Goal: Browse casually: Explore the website without a specific task or goal

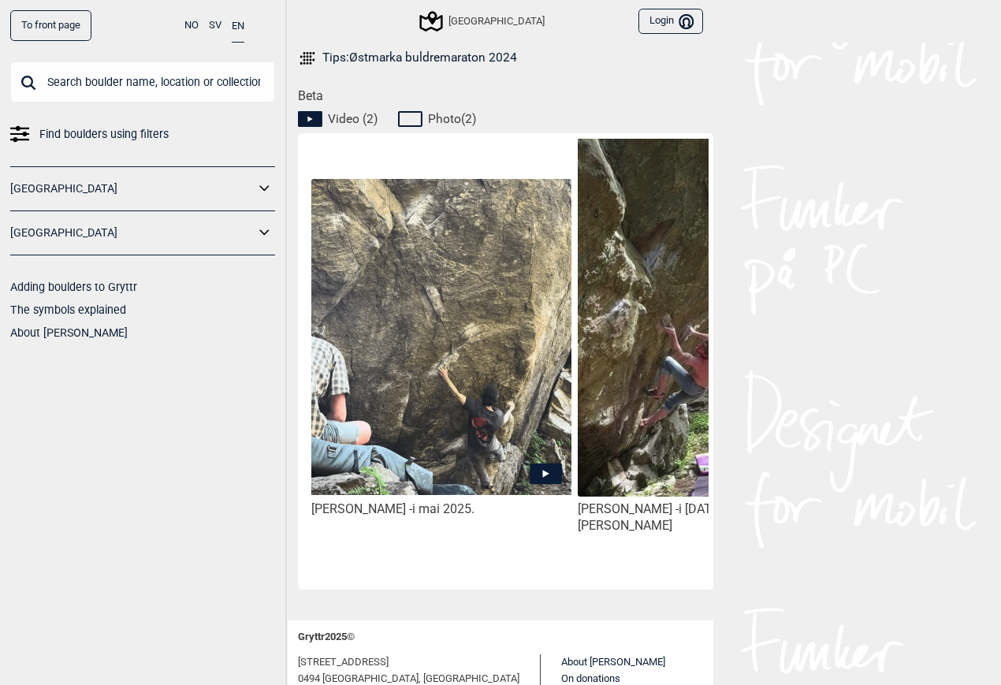
scroll to position [748, 0]
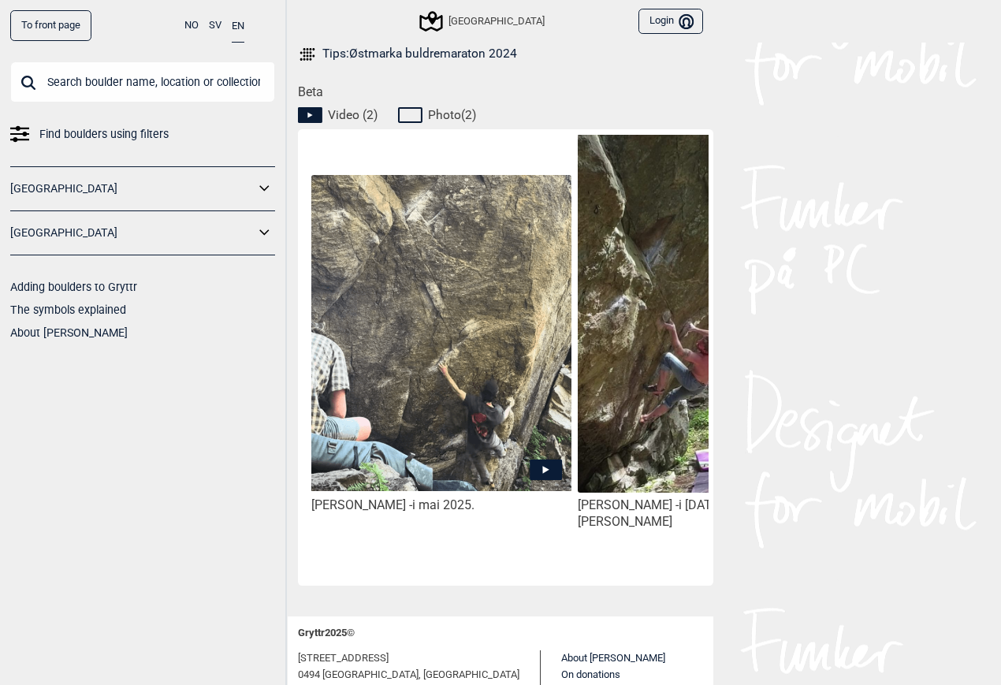
click at [533, 366] on img at bounding box center [441, 333] width 260 height 316
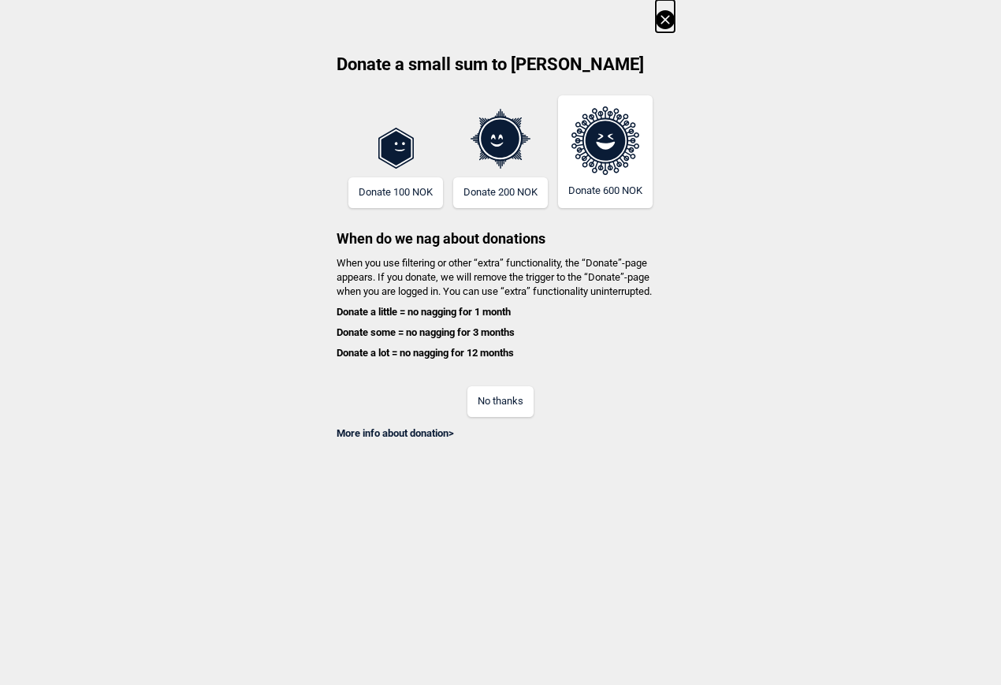
click at [519, 407] on button "No thanks" at bounding box center [500, 401] width 66 height 31
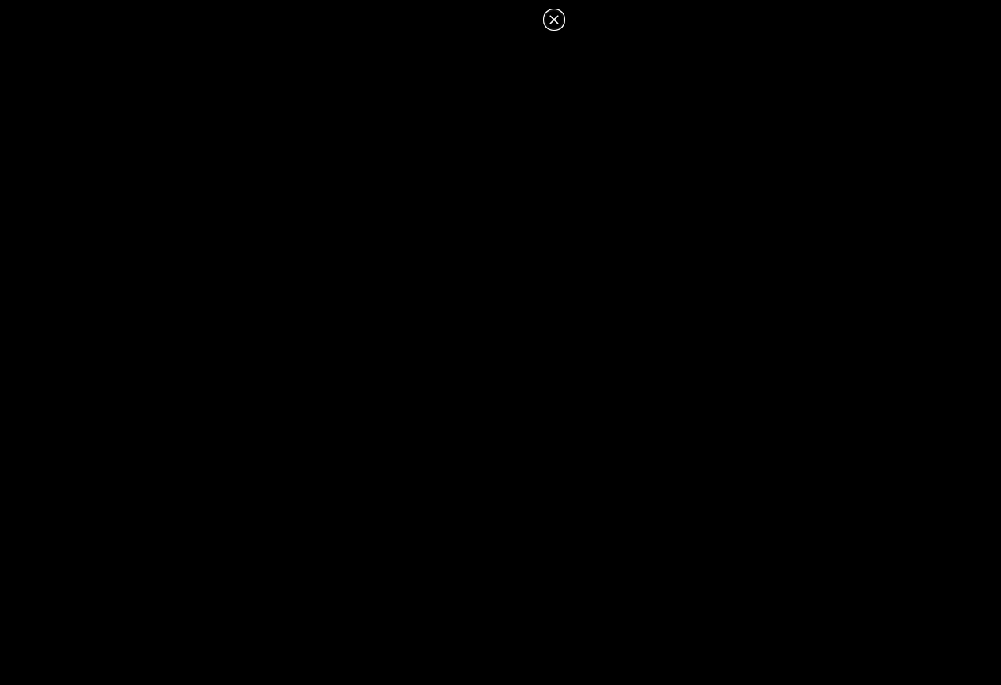
click at [601, 354] on dialog at bounding box center [500, 342] width 1001 height 685
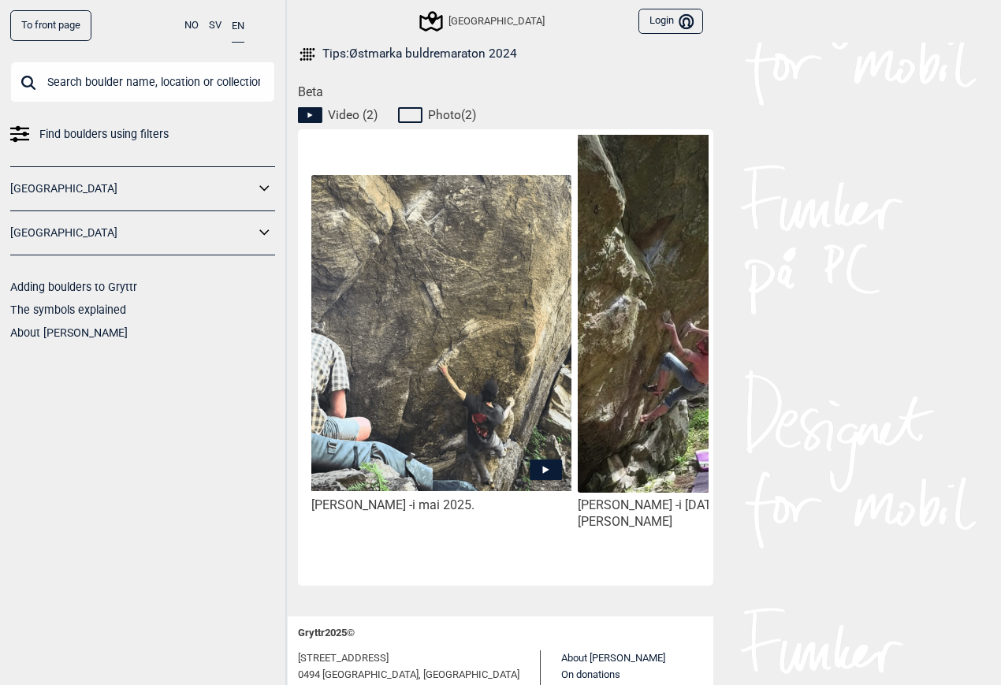
click at [644, 284] on img at bounding box center [707, 365] width 260 height 462
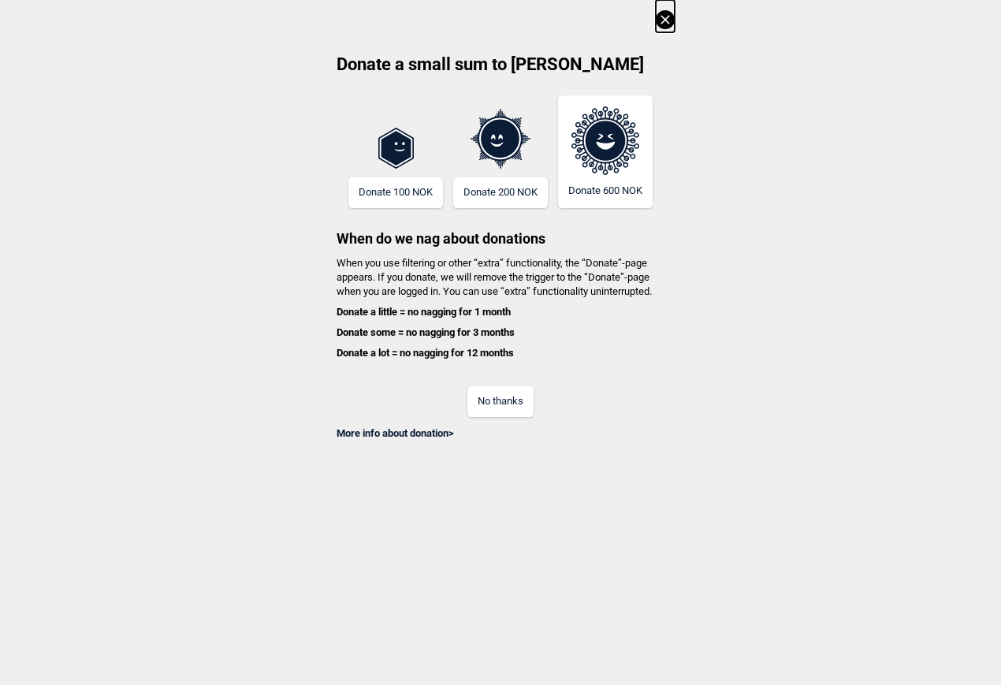
click at [509, 408] on button "No thanks" at bounding box center [500, 401] width 66 height 31
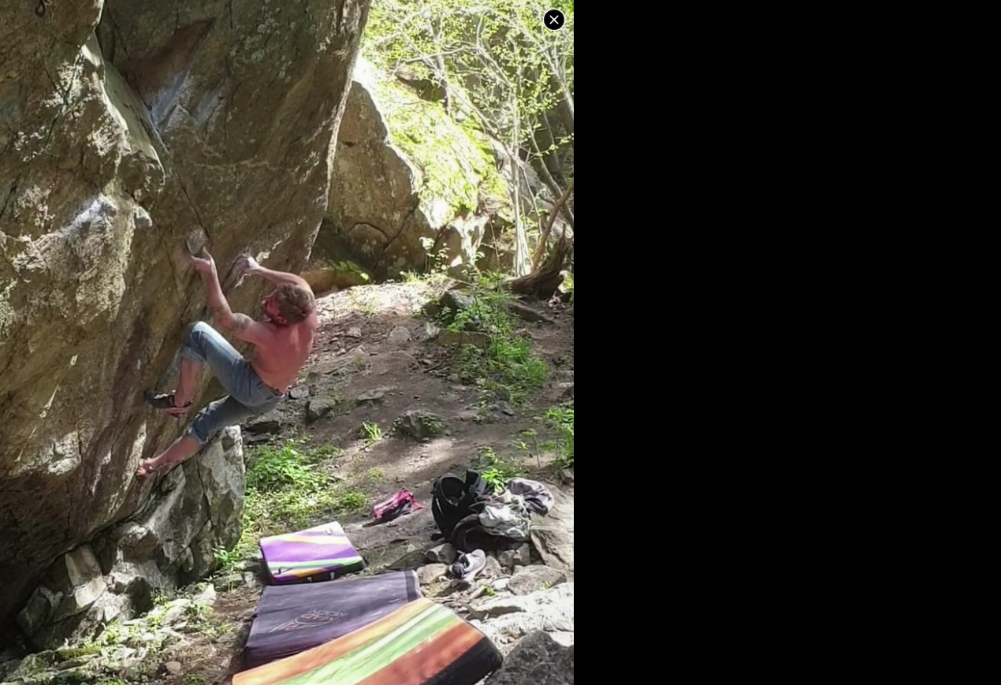
click at [255, 599] on img at bounding box center [287, 350] width 574 height 1019
click at [557, 25] on icon at bounding box center [553, 19] width 19 height 19
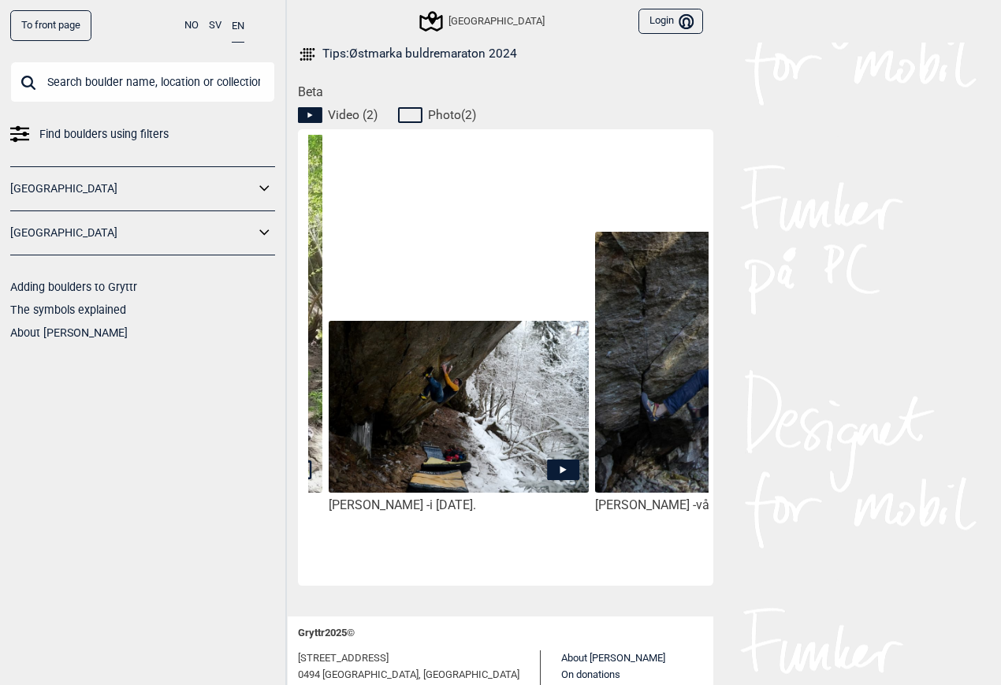
scroll to position [0, 516]
click at [545, 437] on img at bounding box center [458, 407] width 260 height 173
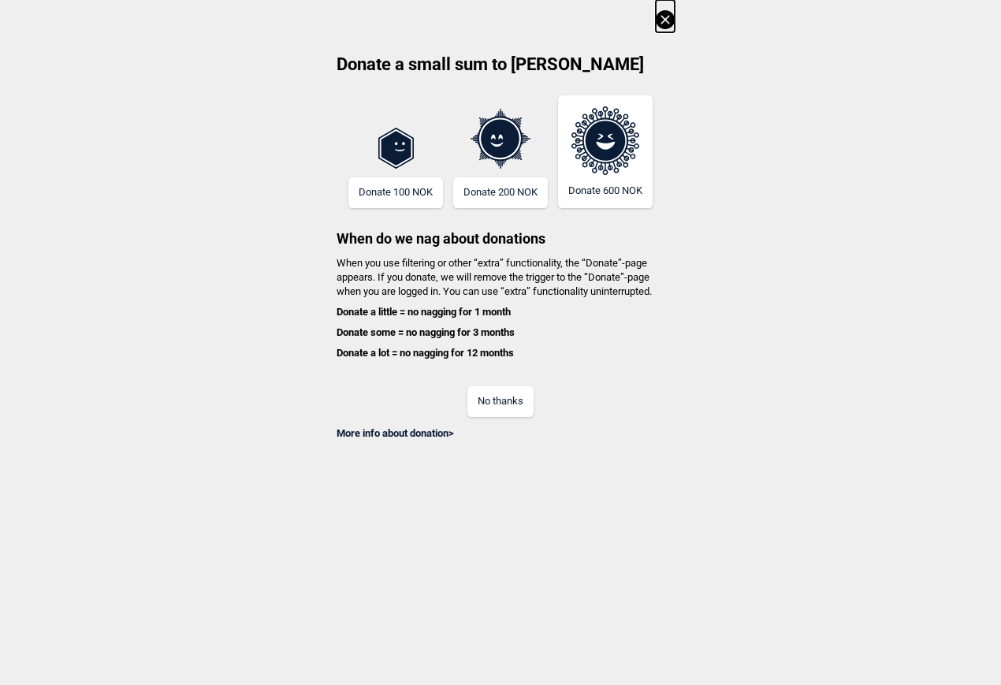
click at [495, 397] on button "No thanks" at bounding box center [500, 401] width 66 height 31
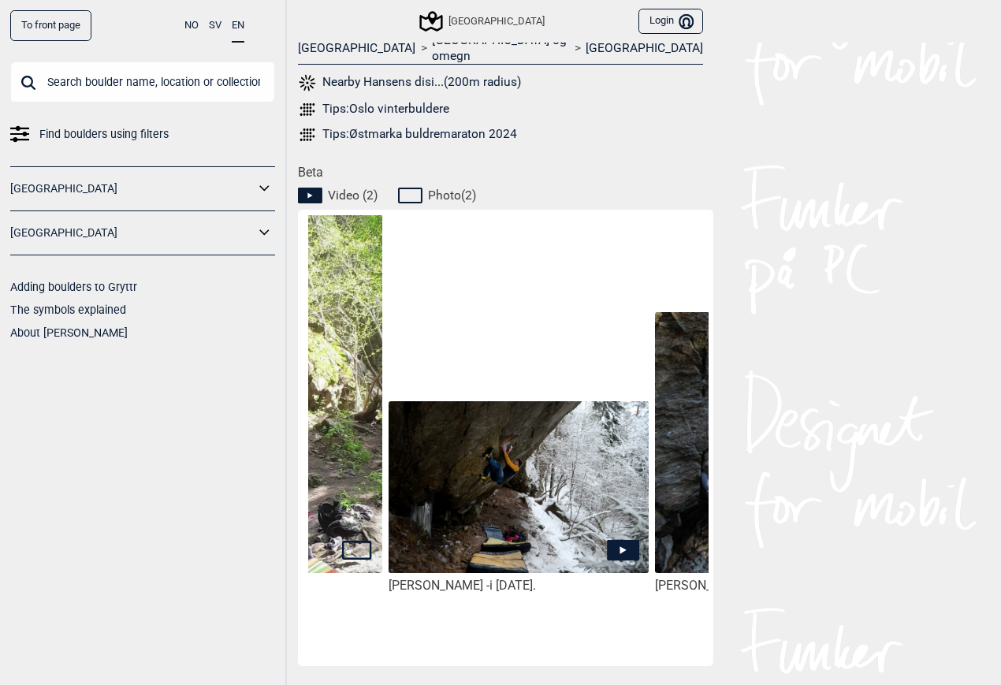
scroll to position [0, 463]
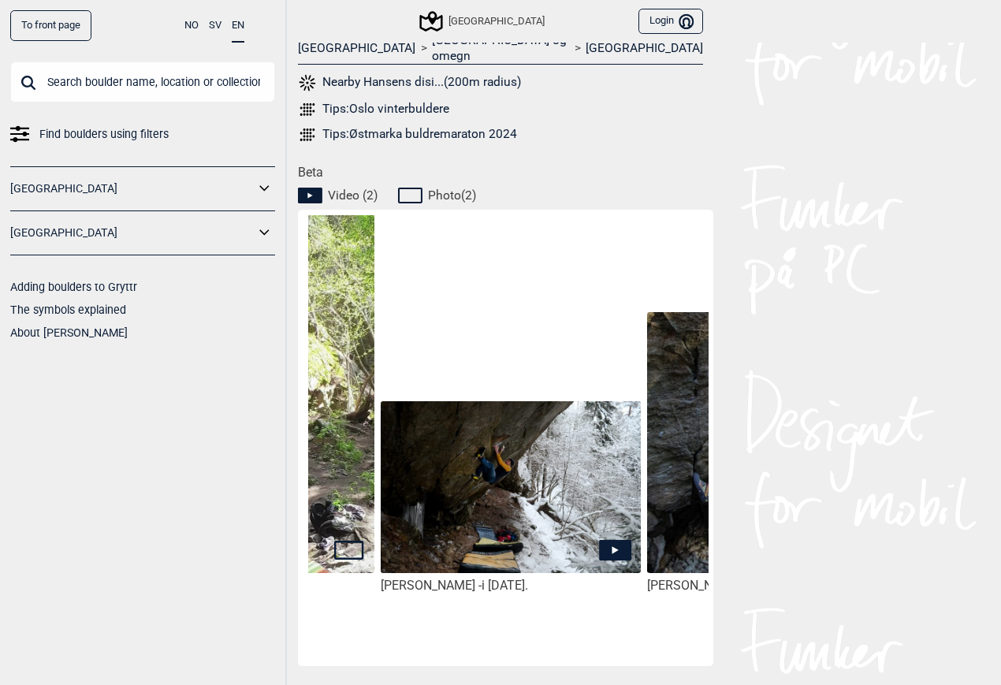
click at [551, 494] on img at bounding box center [511, 487] width 260 height 173
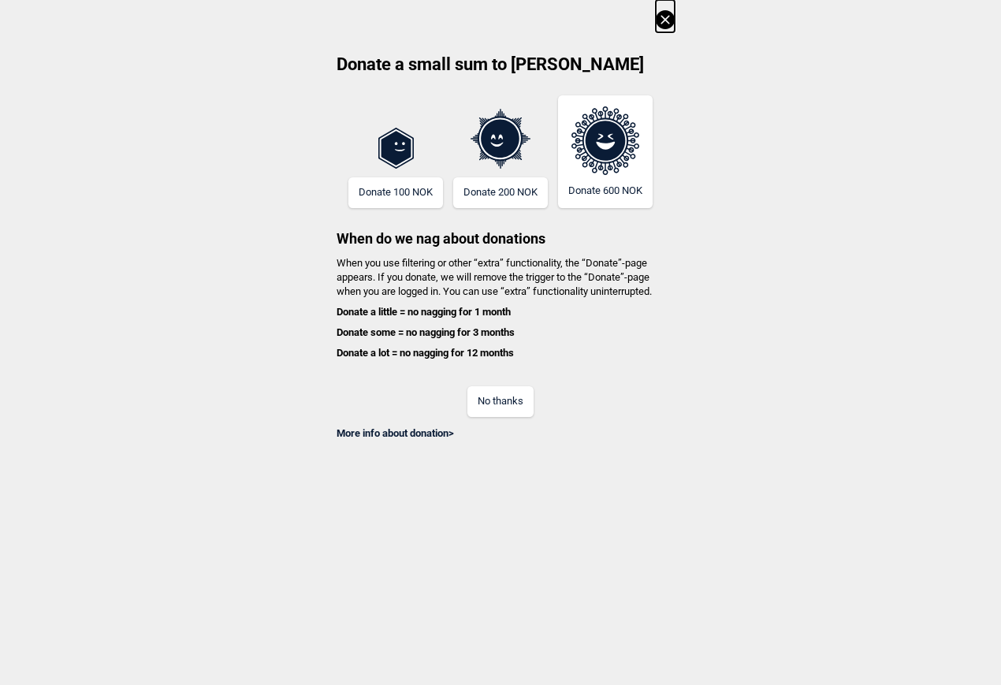
click at [500, 390] on button "No thanks" at bounding box center [500, 401] width 66 height 31
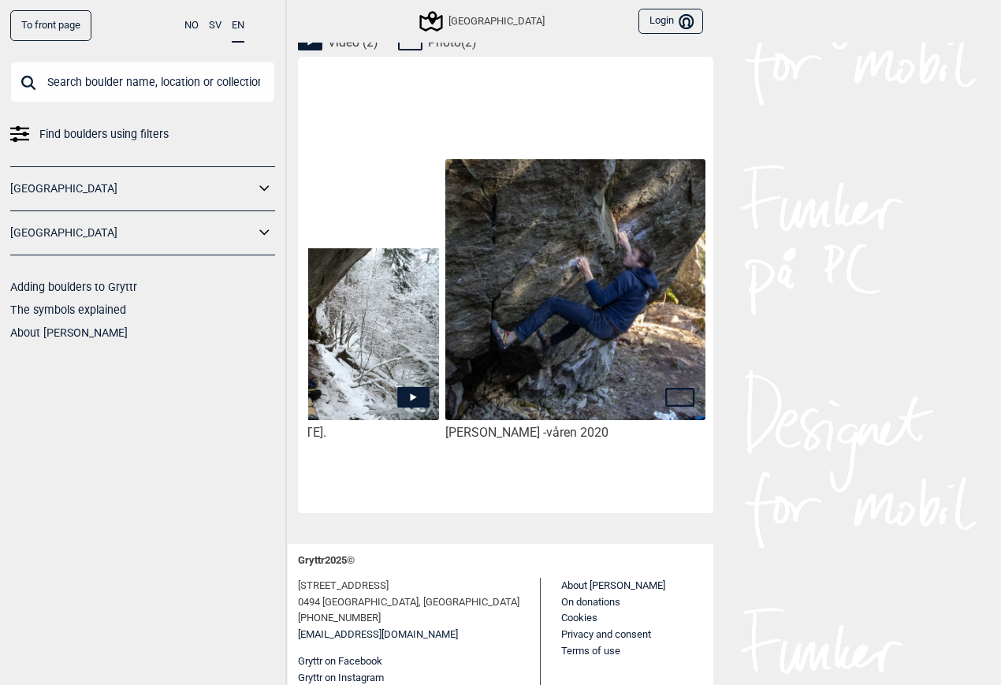
scroll to position [821, 0]
